Goal: Information Seeking & Learning: Find specific page/section

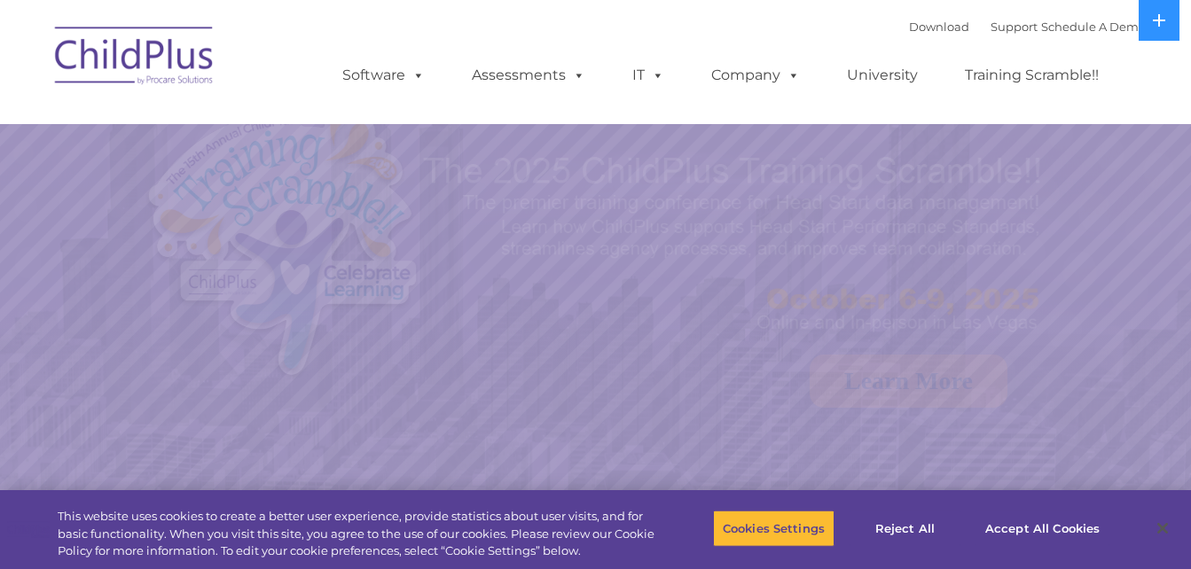
select select "MEDIUM"
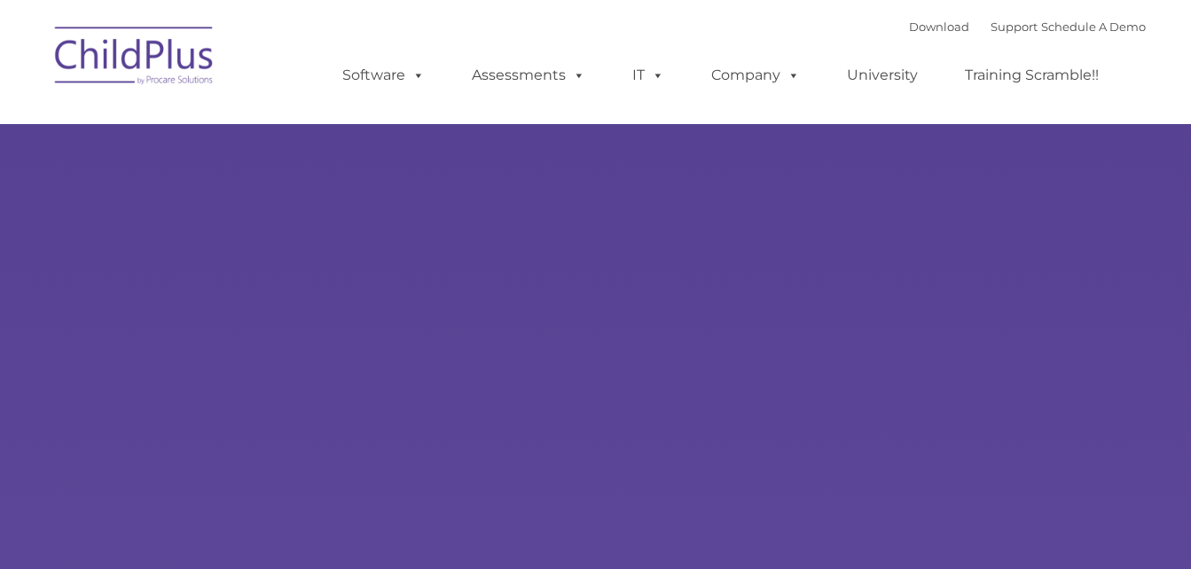
type input ""
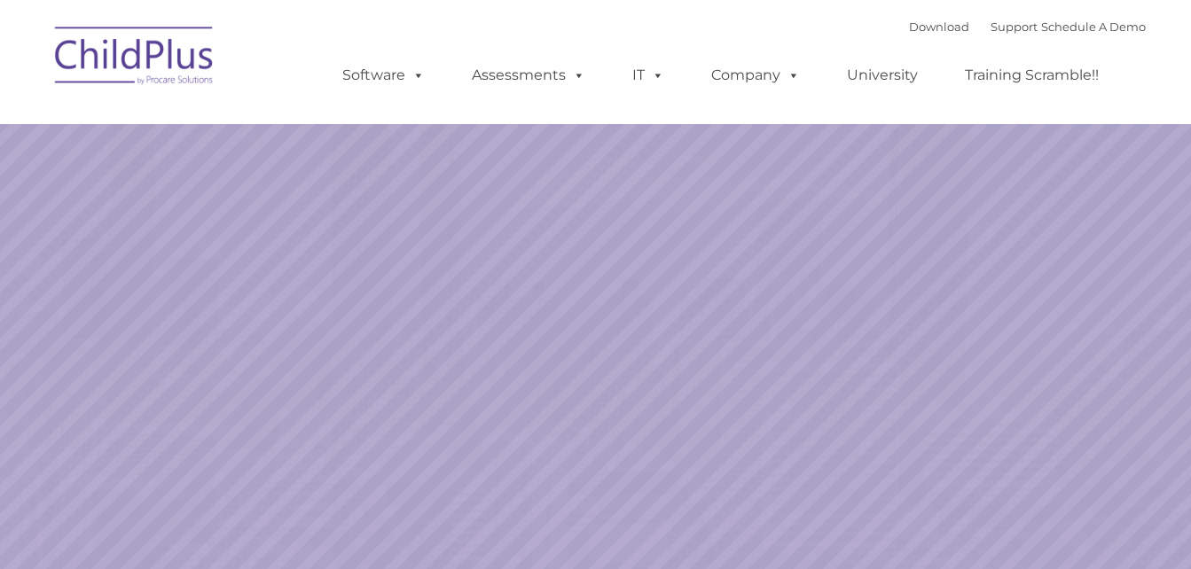
select select "MEDIUM"
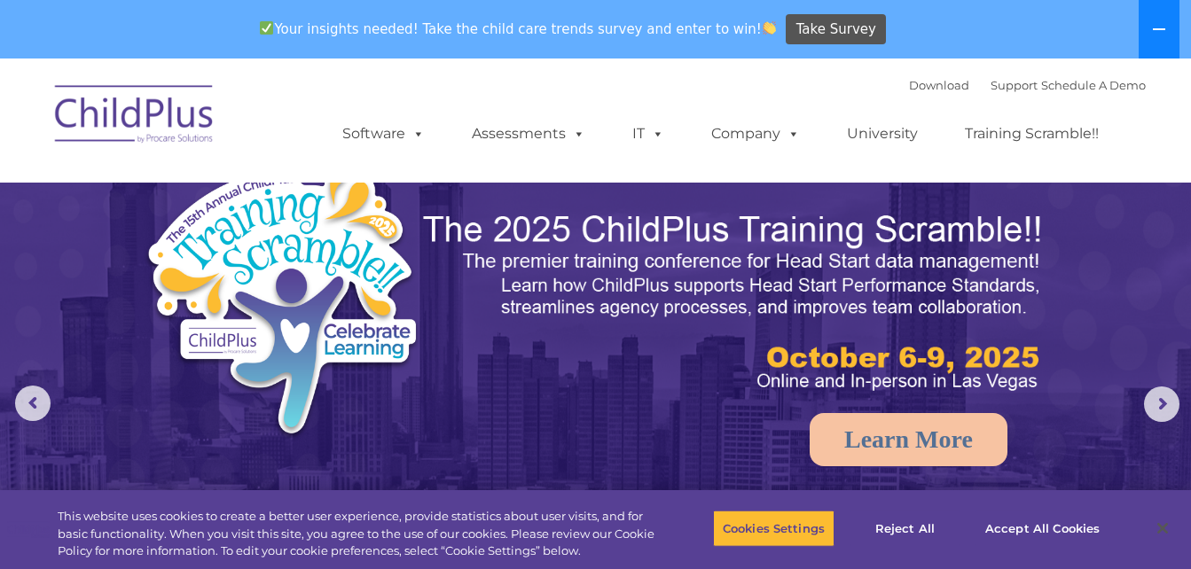
click at [1161, 24] on icon at bounding box center [1159, 29] width 14 height 14
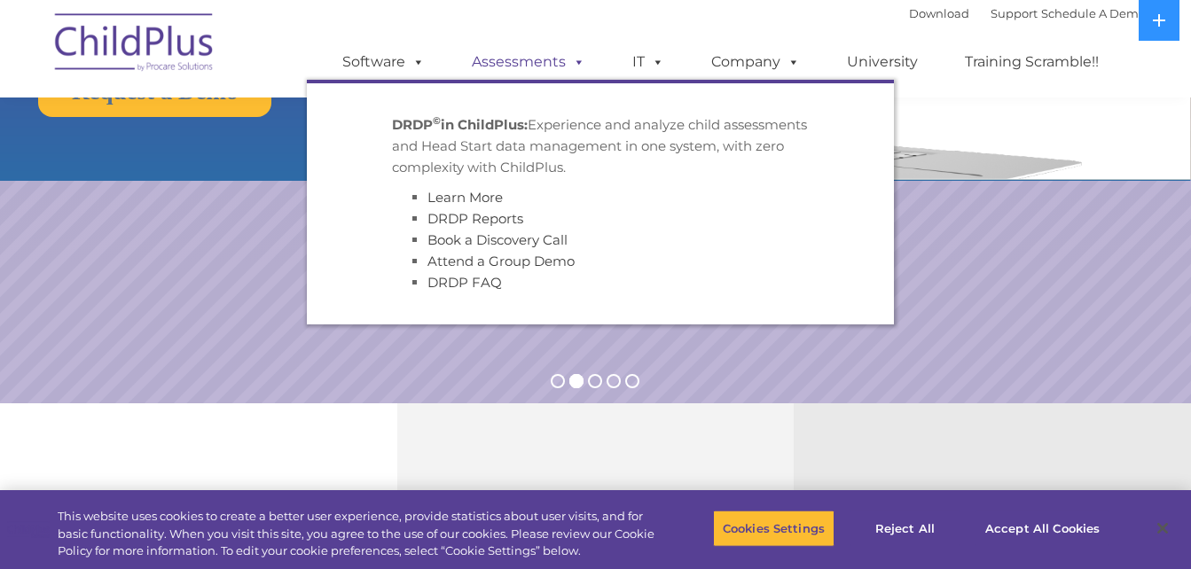
scroll to position [289, 0]
